Goal: Task Accomplishment & Management: Manage account settings

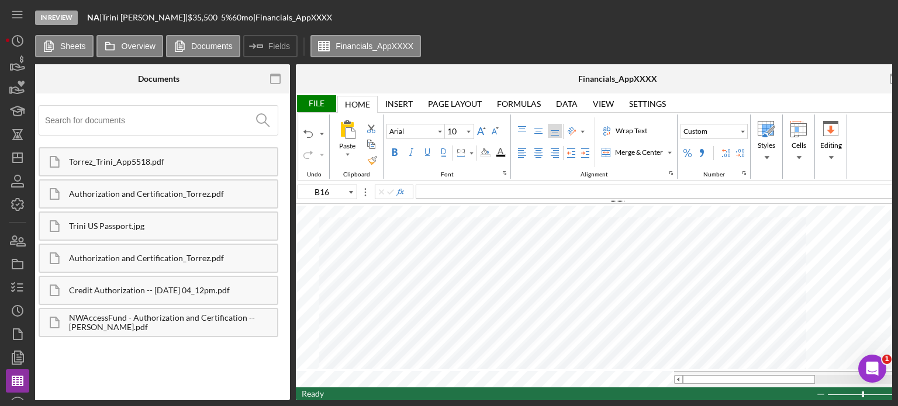
scroll to position [0, 423]
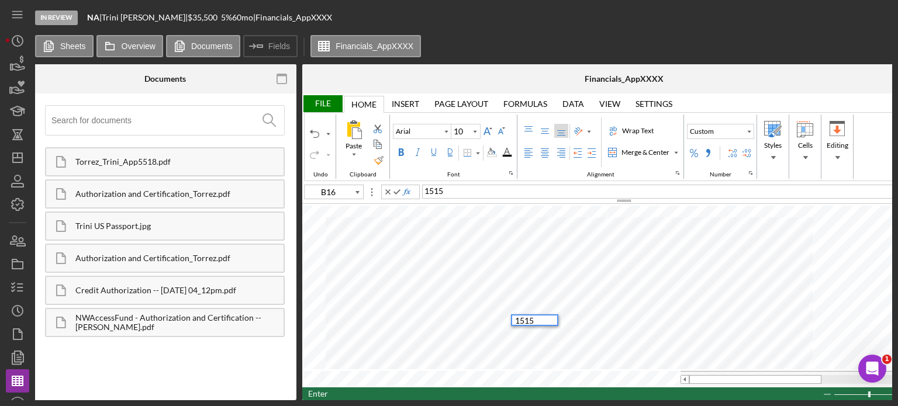
type input "B17"
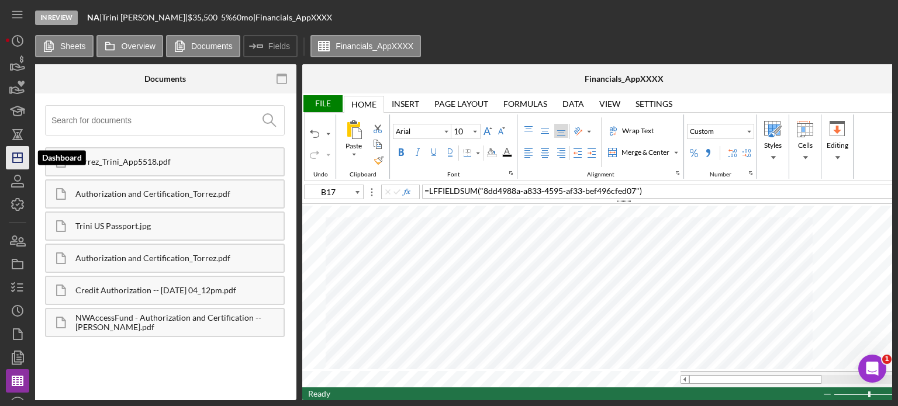
click at [20, 161] on icon "Icon/Dashboard" at bounding box center [17, 157] width 29 height 29
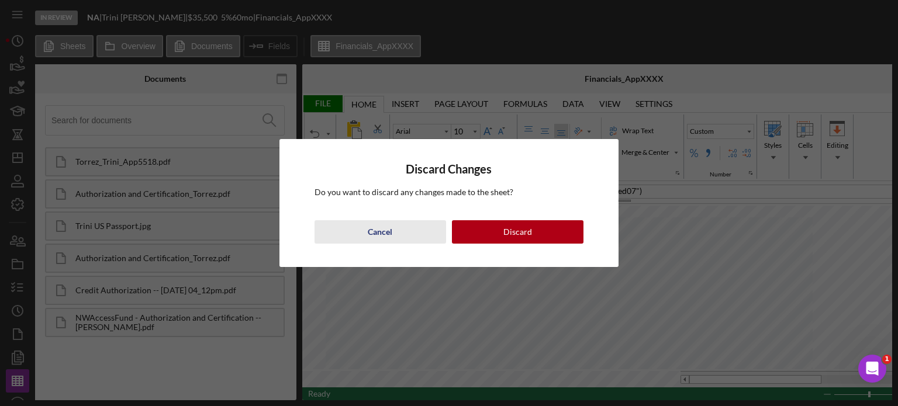
click at [379, 230] on div "Cancel" at bounding box center [380, 231] width 25 height 23
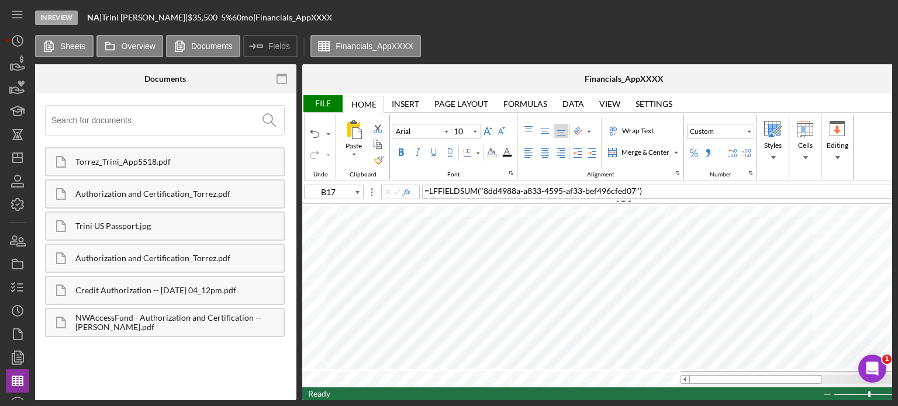
click at [318, 99] on div "File" at bounding box center [322, 103] width 40 height 17
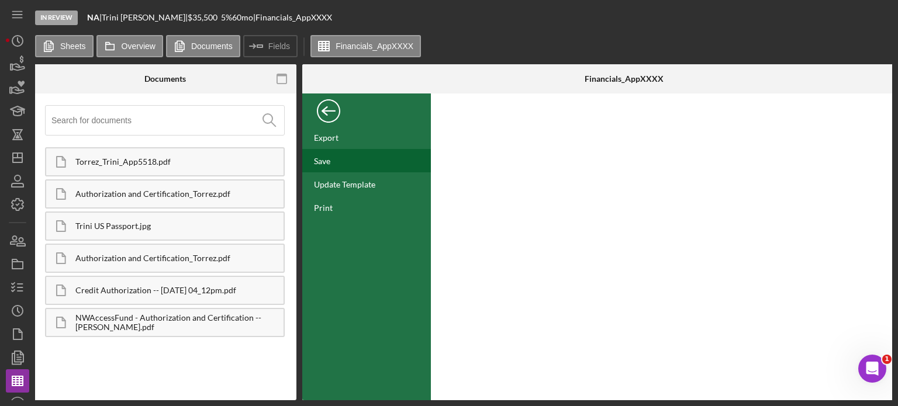
click at [325, 158] on div "Save" at bounding box center [322, 161] width 16 height 10
click at [22, 238] on icon "button" at bounding box center [21, 242] width 8 height 8
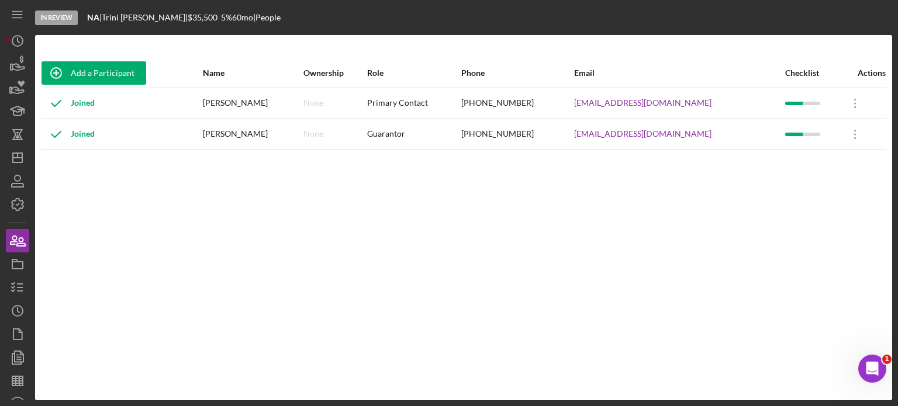
click at [270, 132] on div "[PERSON_NAME]" at bounding box center [252, 134] width 99 height 29
click at [849, 134] on icon "Icon/Overflow" at bounding box center [855, 134] width 29 height 29
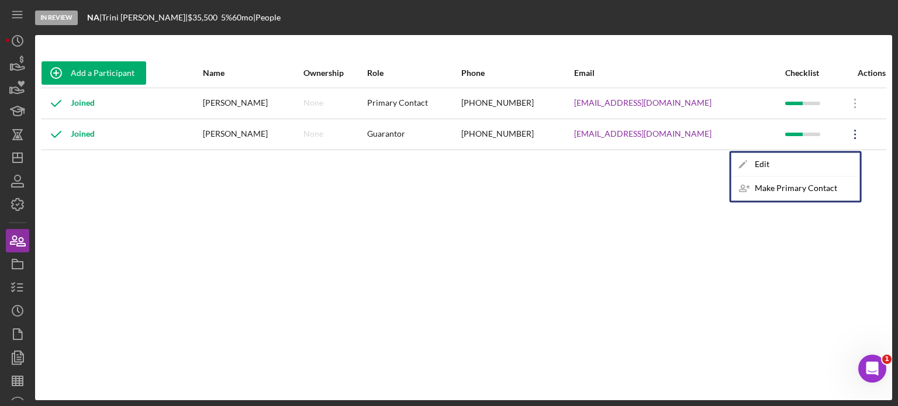
click at [464, 246] on div "Add a Participant Name Ownership Role Phone Email Checklist Actions Joined [PER…" at bounding box center [463, 217] width 857 height 319
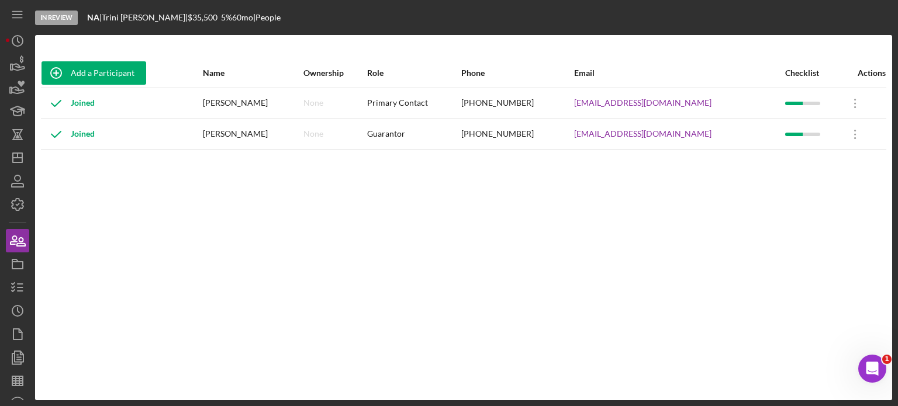
click at [374, 52] on div "Add a Participant Name Ownership Role Phone Email Checklist Actions Joined [PER…" at bounding box center [463, 218] width 857 height 366
click at [271, 40] on div "Add a Participant Name Ownership Role Phone Email Checklist Actions Joined [PER…" at bounding box center [463, 218] width 857 height 366
click at [20, 40] on icon "Icon/History" at bounding box center [17, 40] width 29 height 29
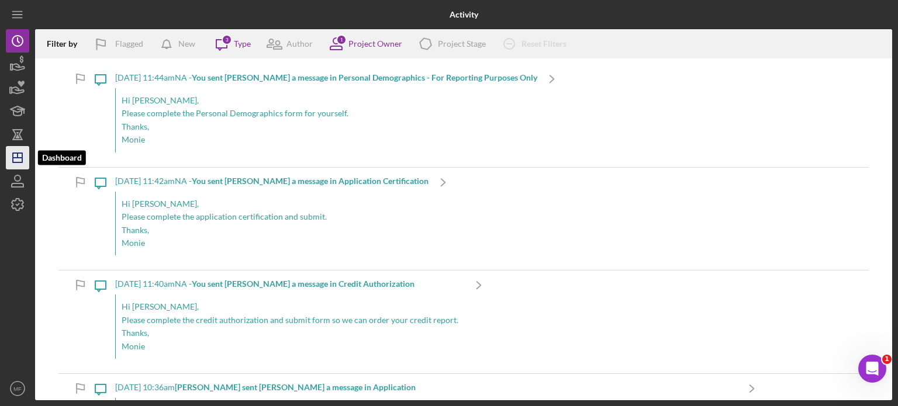
click at [18, 161] on icon "Icon/Dashboard" at bounding box center [17, 157] width 29 height 29
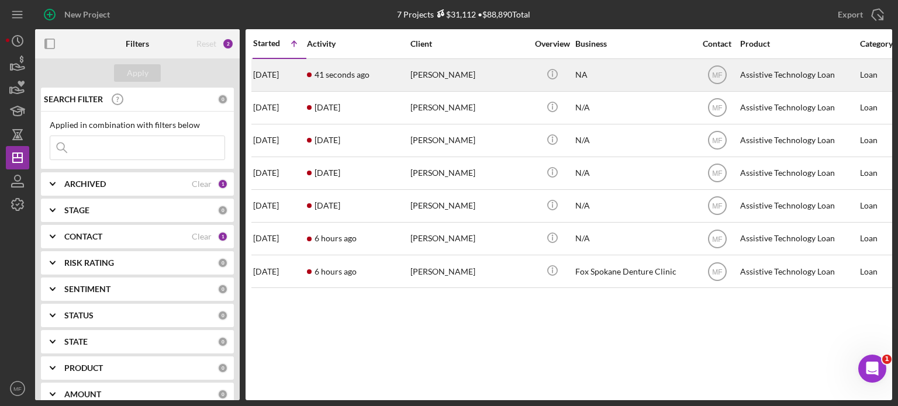
click at [464, 77] on div "[PERSON_NAME]" at bounding box center [469, 75] width 117 height 31
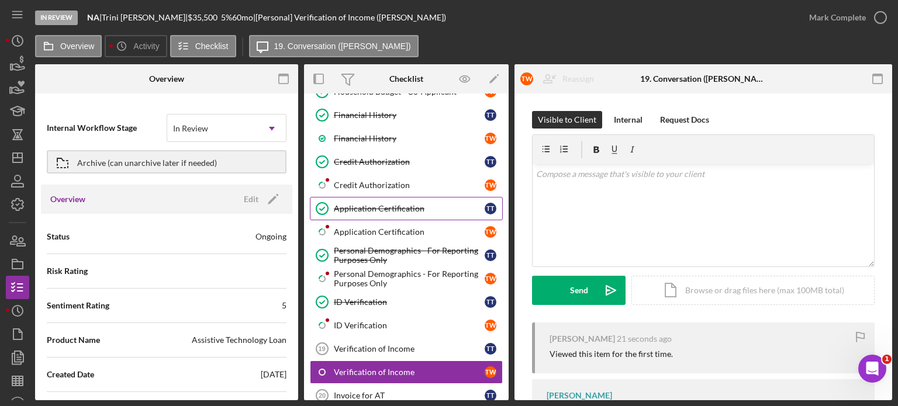
scroll to position [326, 0]
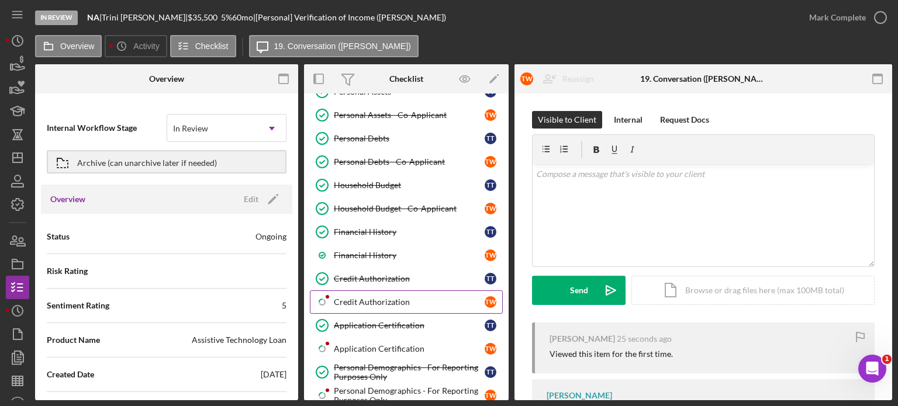
click at [391, 298] on div "Credit Authorization" at bounding box center [409, 302] width 151 height 9
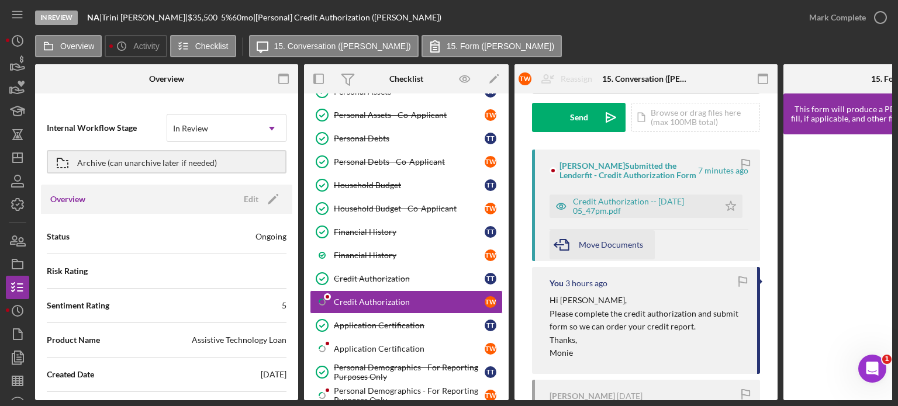
scroll to position [175, 0]
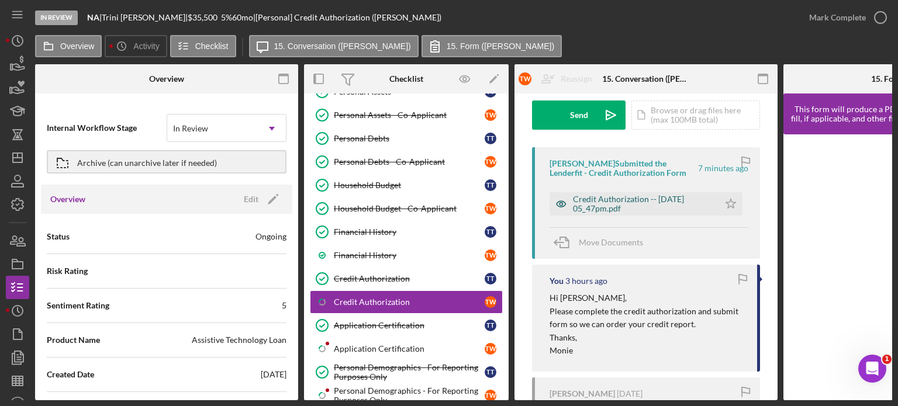
click at [621, 201] on div "Credit Authorization -- [DATE] 05_47pm.pdf" at bounding box center [643, 204] width 140 height 19
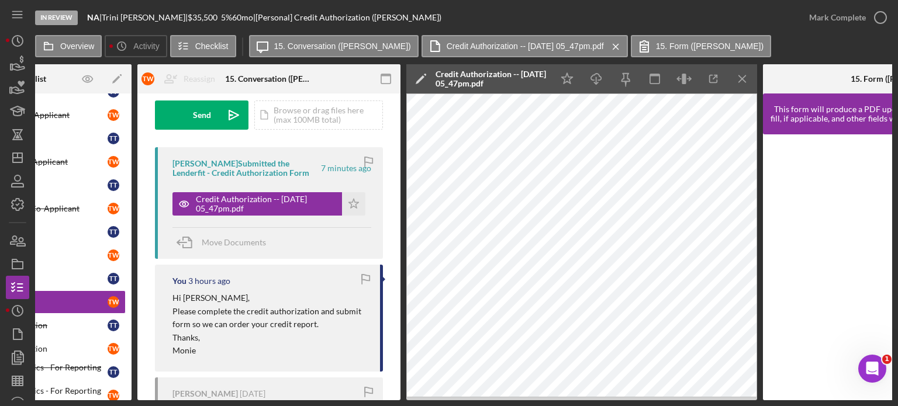
scroll to position [0, 388]
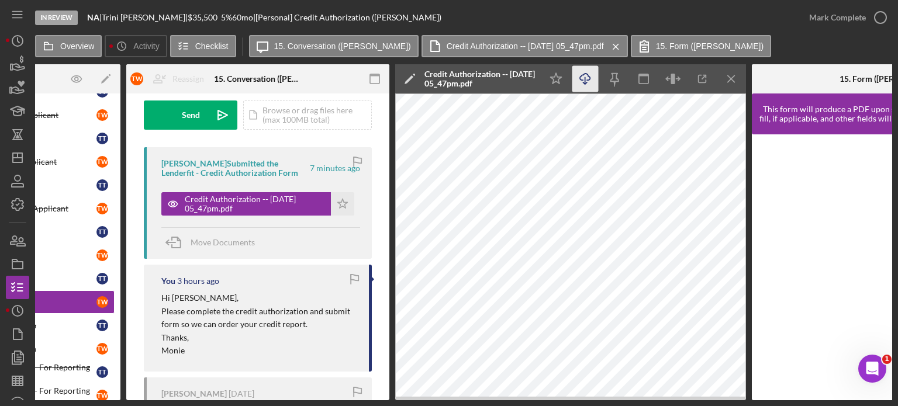
click at [585, 77] on icon "Icon/Download" at bounding box center [586, 79] width 26 height 26
click at [340, 202] on polygon "button" at bounding box center [343, 203] width 10 height 9
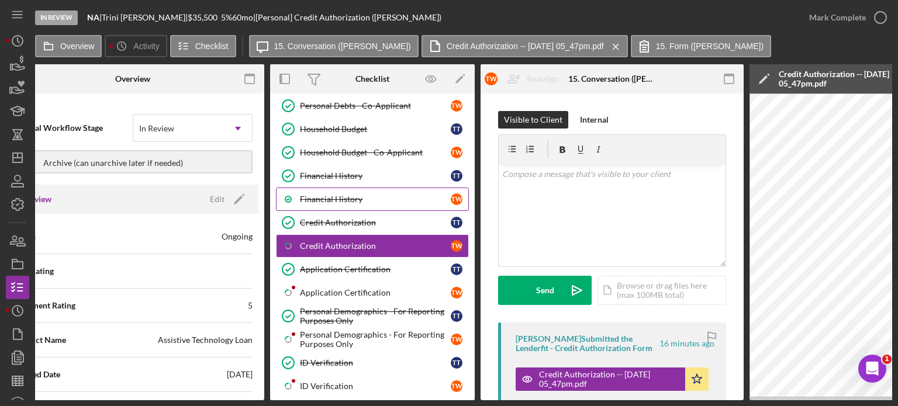
scroll to position [409, 0]
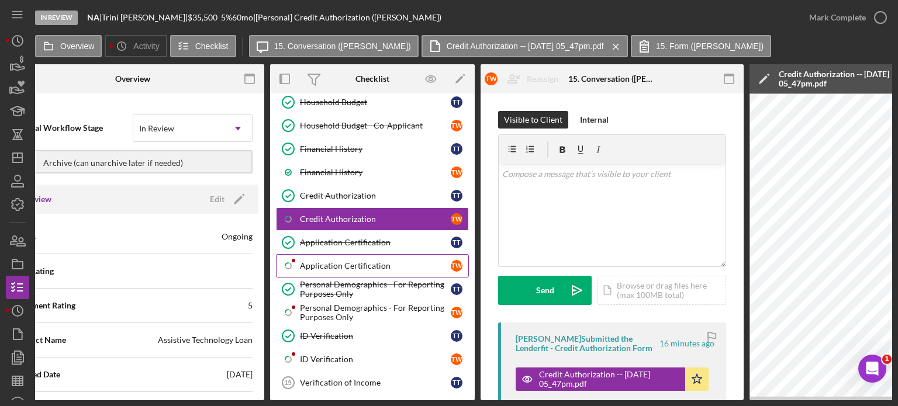
click at [364, 261] on div "Application Certification" at bounding box center [375, 265] width 151 height 9
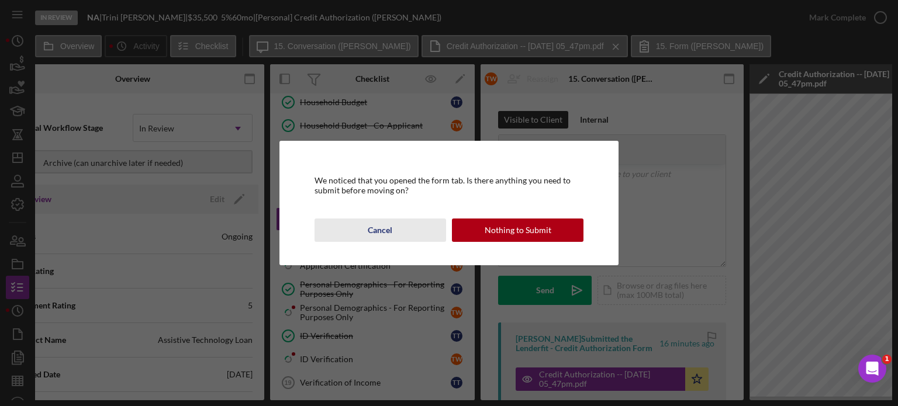
click at [382, 230] on div "Cancel" at bounding box center [380, 230] width 25 height 23
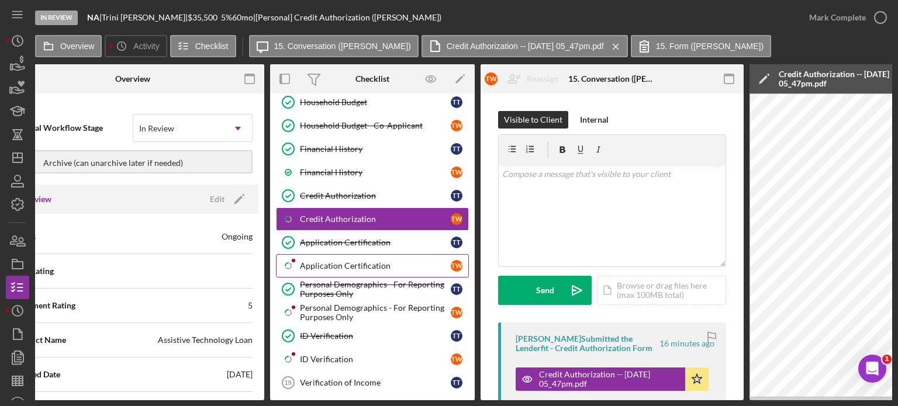
click at [378, 261] on div "Application Certification" at bounding box center [375, 265] width 151 height 9
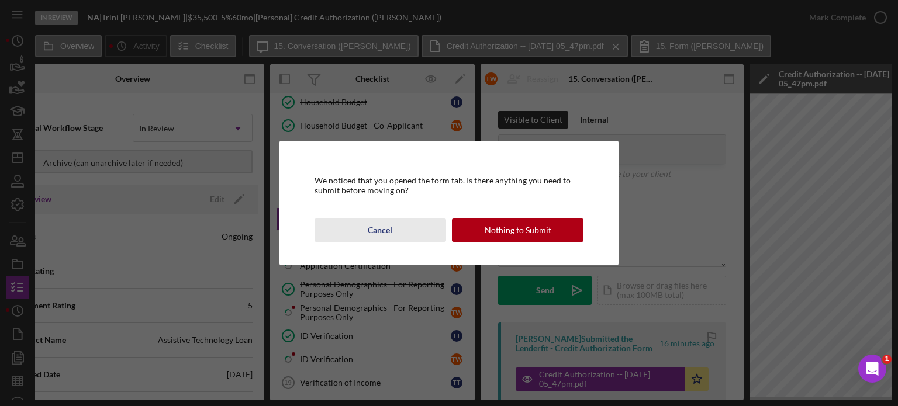
click at [379, 230] on div "Cancel" at bounding box center [380, 230] width 25 height 23
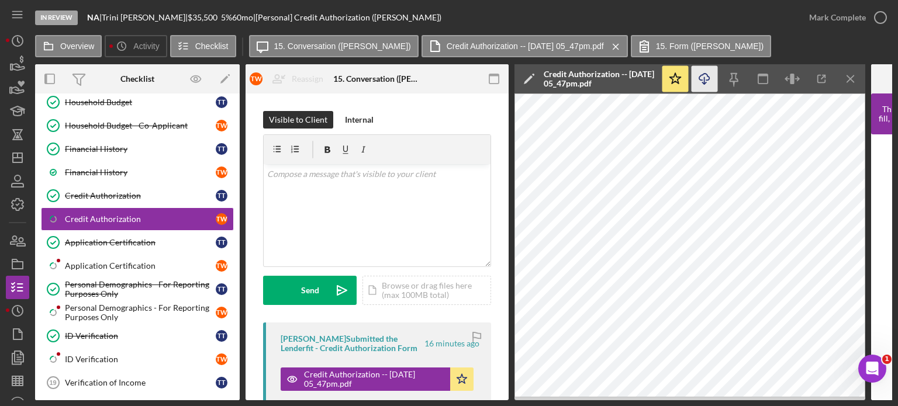
scroll to position [0, 319]
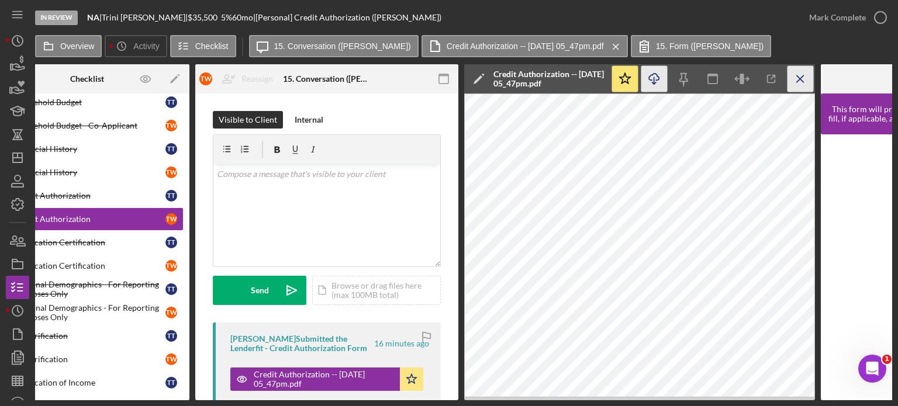
click at [795, 77] on icon "Icon/Menu Close" at bounding box center [801, 79] width 26 height 26
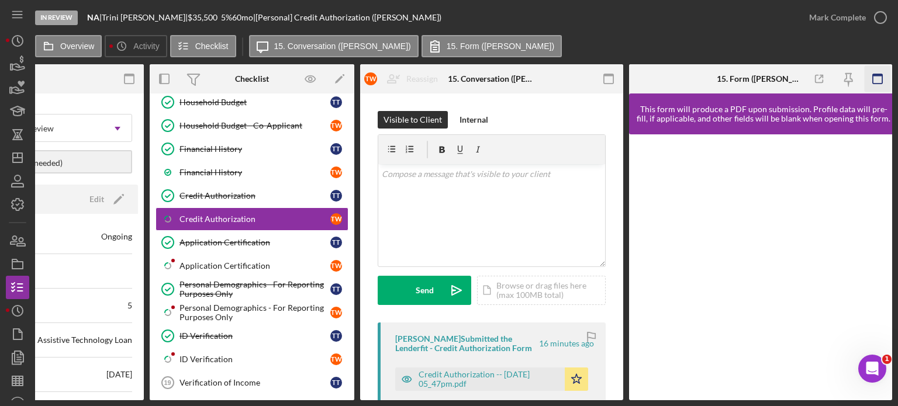
click at [880, 82] on icon "button" at bounding box center [878, 79] width 26 height 26
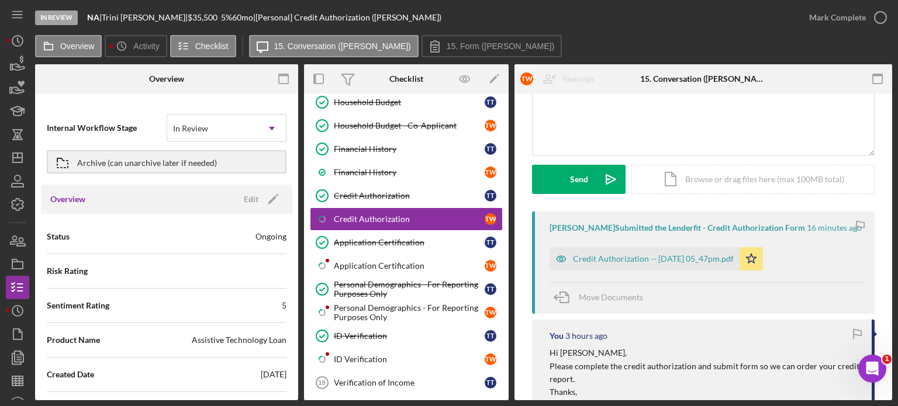
scroll to position [175, 0]
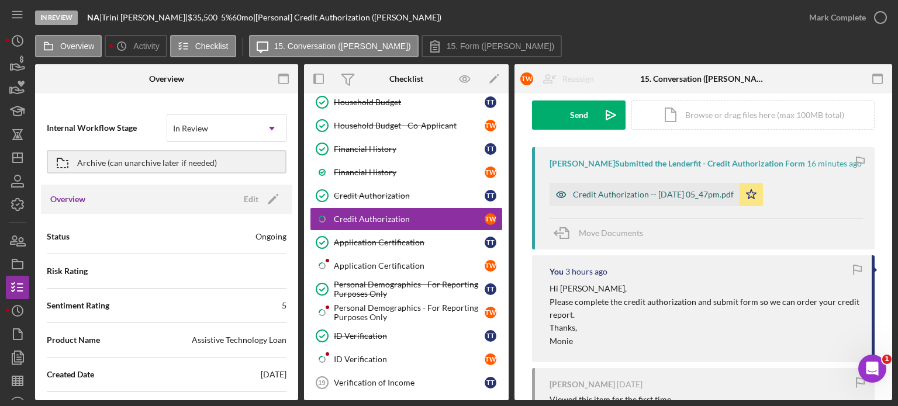
click at [661, 198] on div "Credit Authorization -- [DATE] 05_47pm.pdf" at bounding box center [653, 194] width 161 height 9
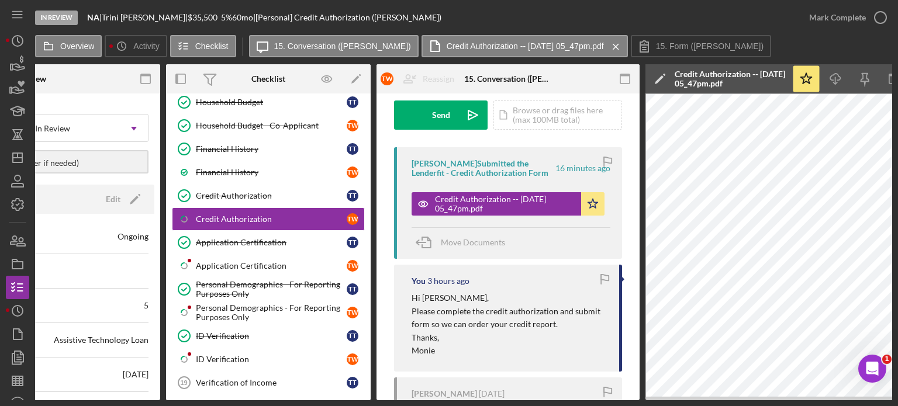
scroll to position [0, 0]
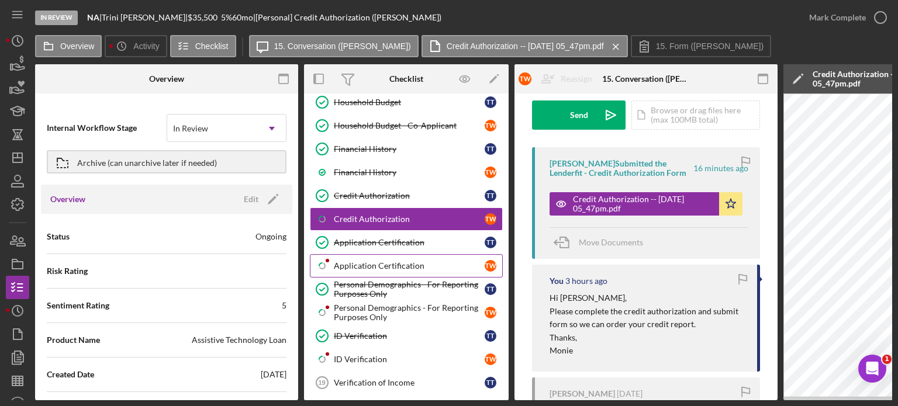
click at [383, 264] on div "Application Certification" at bounding box center [409, 265] width 151 height 9
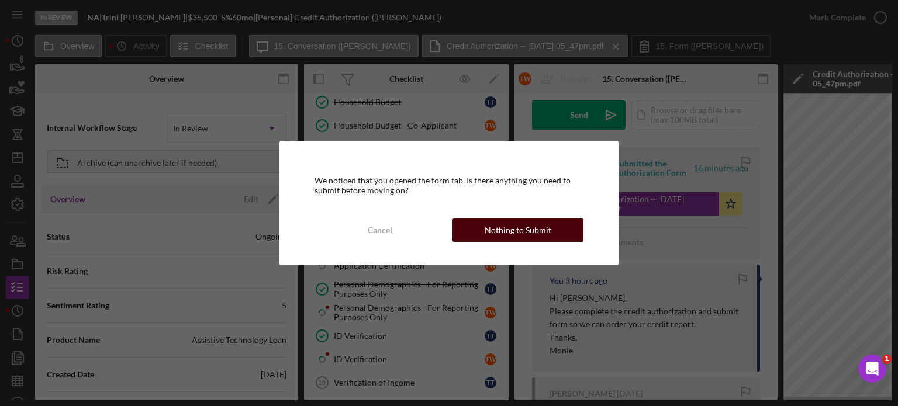
click at [482, 230] on button "Nothing to Submit" at bounding box center [518, 230] width 132 height 23
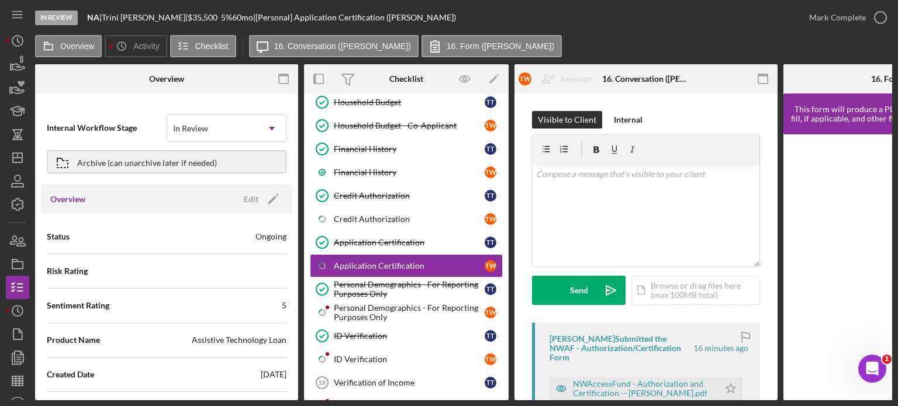
drag, startPoint x: 571, startPoint y: 404, endPoint x: 642, endPoint y: 399, distance: 71.5
click at [642, 399] on div "In Review NA | [PERSON_NAME] | $35,500 $12,425 5 % 60 mo | [Personal] Applicati…" at bounding box center [449, 203] width 898 height 406
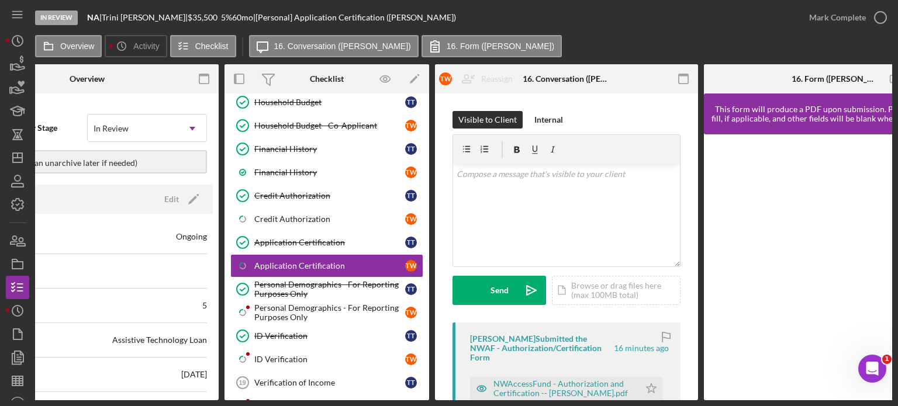
scroll to position [0, 95]
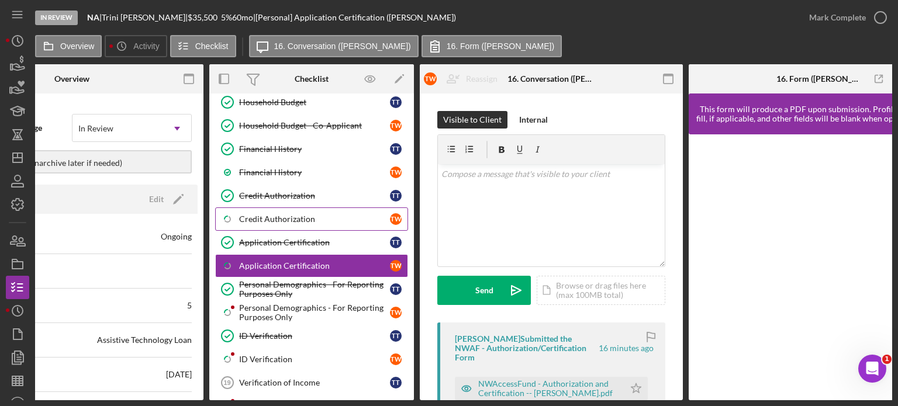
click at [309, 215] on div "Credit Authorization" at bounding box center [314, 219] width 151 height 9
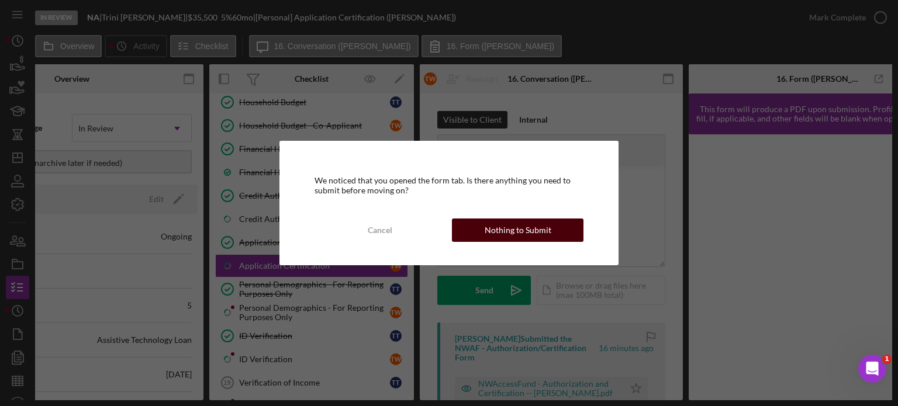
click at [518, 230] on div "Nothing to Submit" at bounding box center [518, 230] width 67 height 23
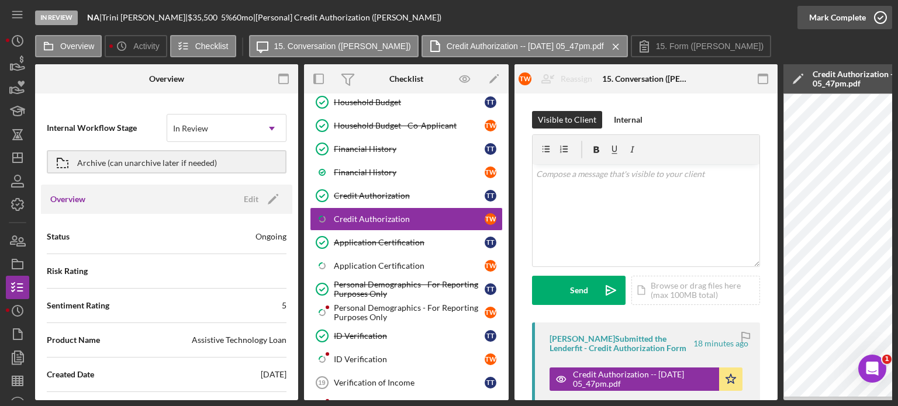
click at [875, 16] on icon "button" at bounding box center [880, 17] width 29 height 29
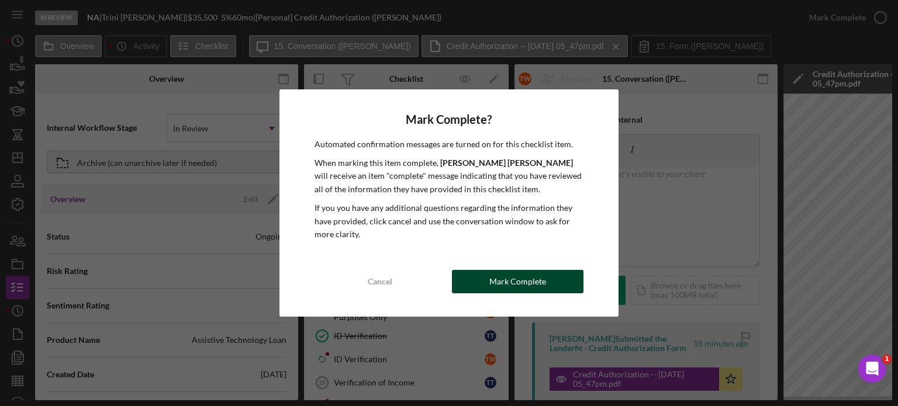
click at [496, 284] on div "Mark Complete" at bounding box center [518, 281] width 57 height 23
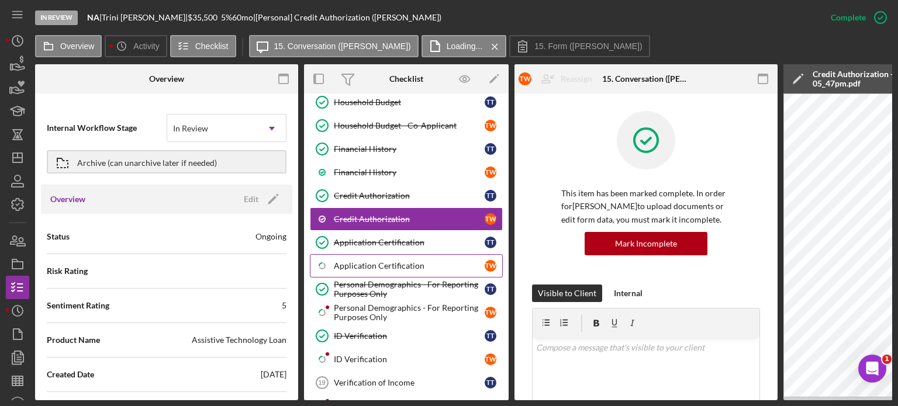
click at [388, 261] on div "Application Certification" at bounding box center [409, 265] width 151 height 9
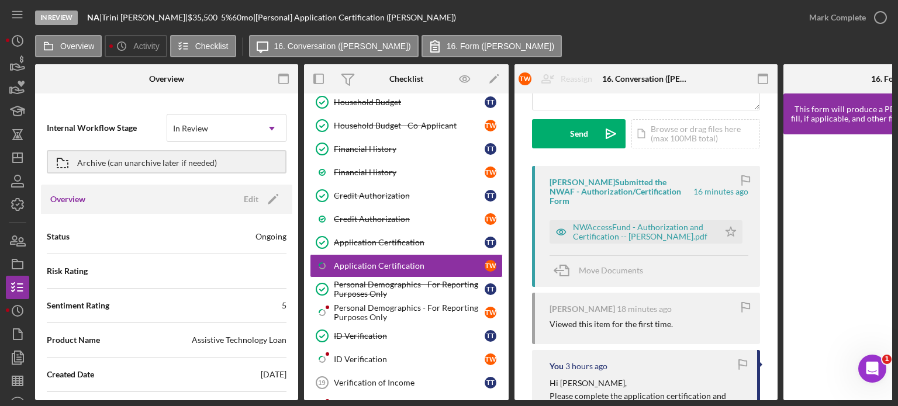
scroll to position [175, 0]
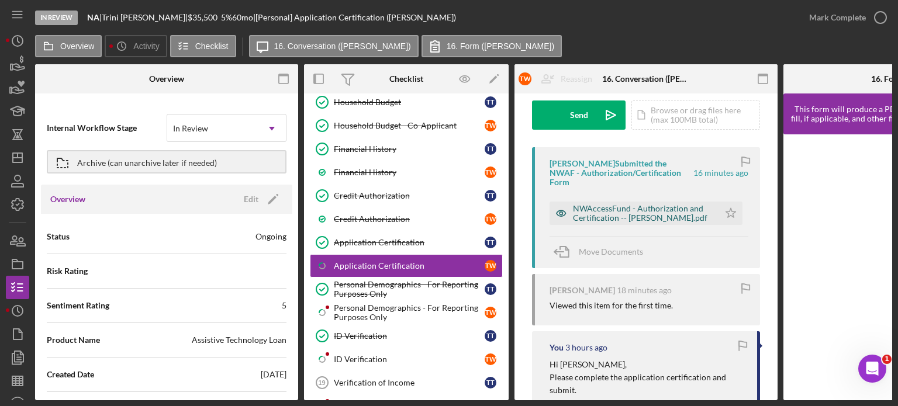
click at [612, 209] on div "NWAccessFund - Authorization and Certification -- [PERSON_NAME].pdf" at bounding box center [643, 213] width 140 height 19
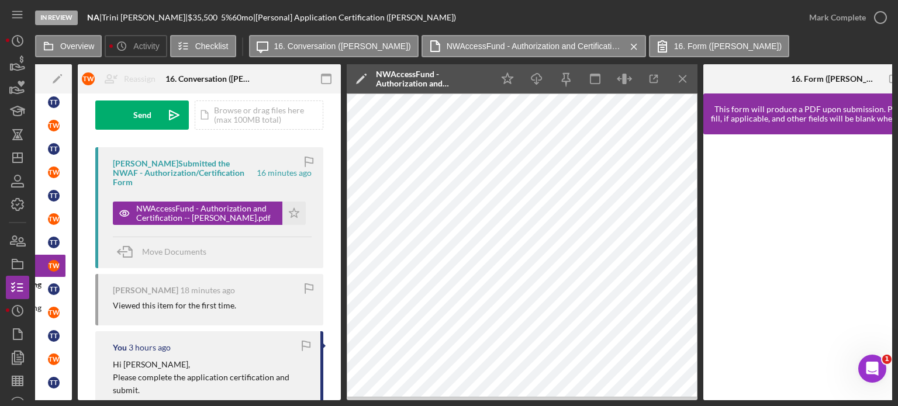
scroll to position [0, 0]
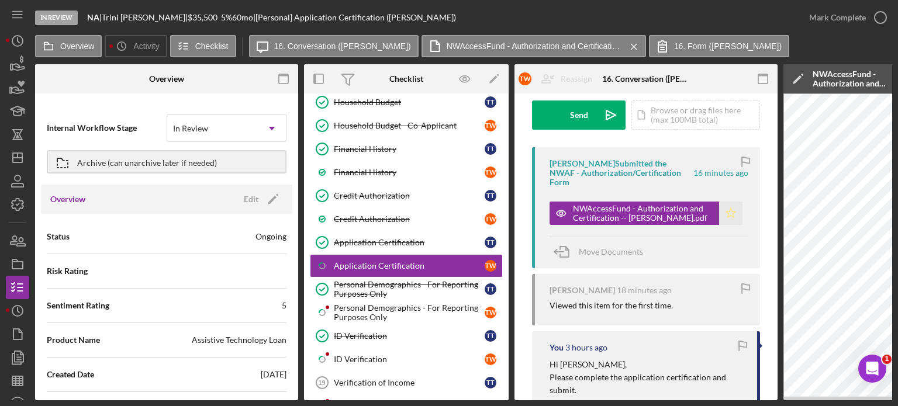
click at [731, 202] on icon "Icon/Star" at bounding box center [730, 213] width 23 height 23
click at [881, 12] on icon "button" at bounding box center [880, 17] width 29 height 29
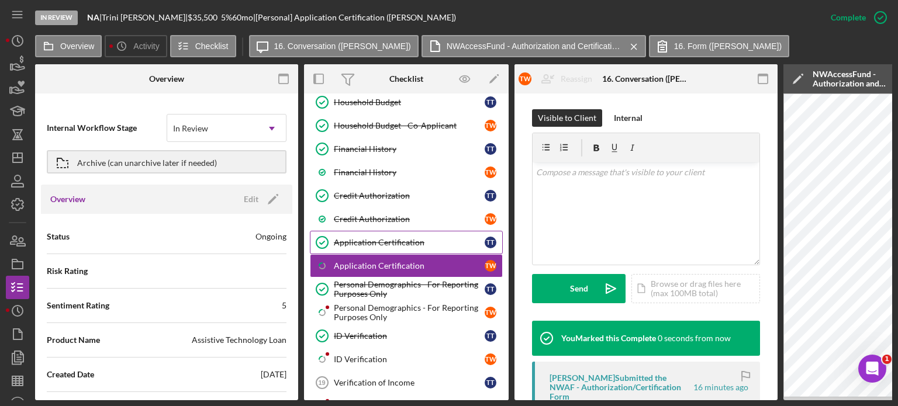
scroll to position [349, 0]
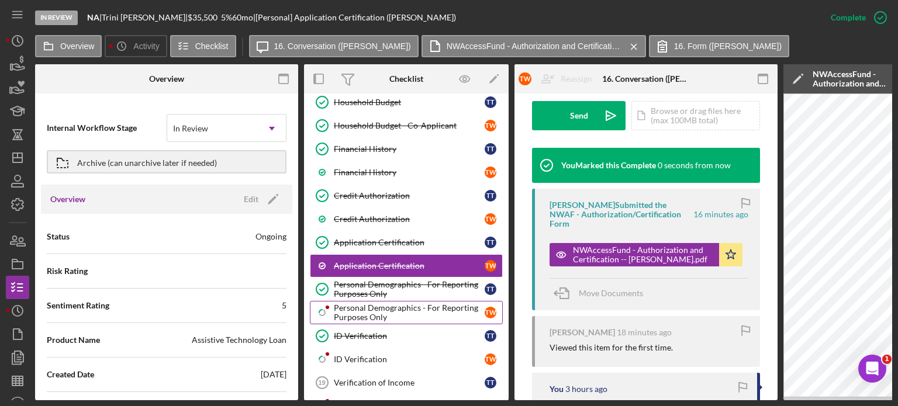
click at [398, 304] on div "Personal Demographics - For Reporting Purposes Only" at bounding box center [409, 313] width 151 height 19
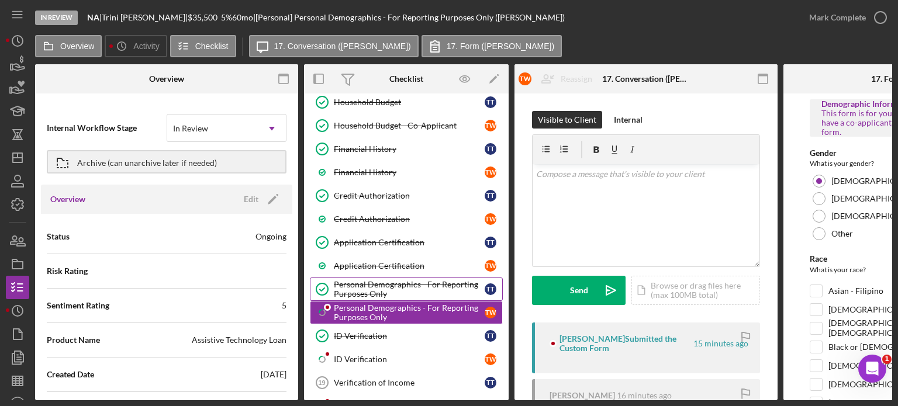
click at [401, 294] on link "Personal Demographics - For Reporting Purposes Only Personal Demographics - For…" at bounding box center [406, 289] width 193 height 23
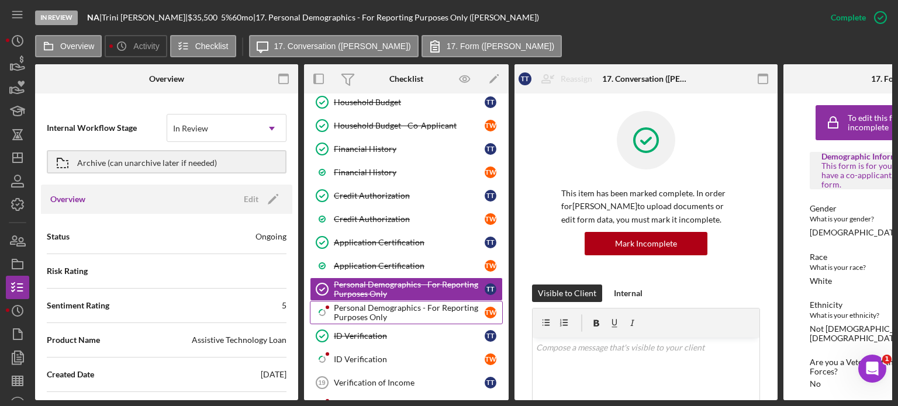
click at [401, 304] on div "Personal Demographics - For Reporting Purposes Only" at bounding box center [409, 313] width 151 height 19
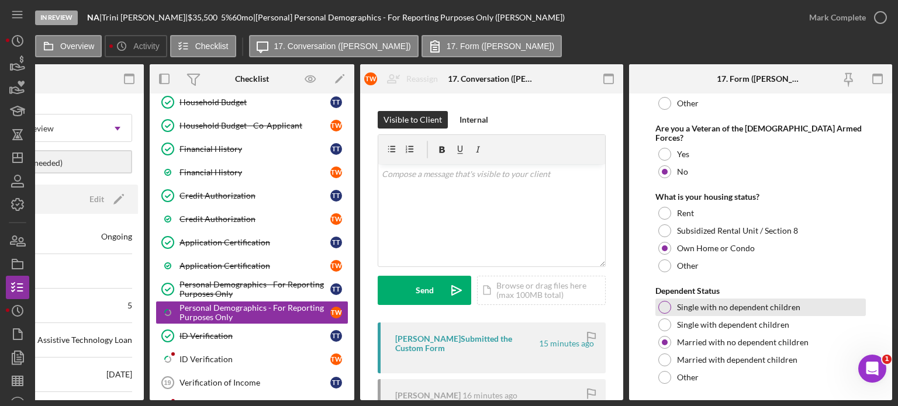
scroll to position [477, 0]
